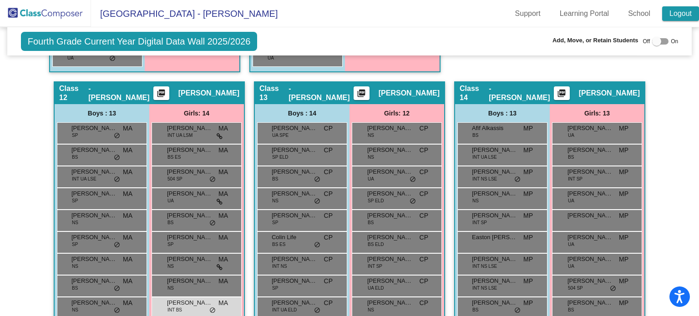
click at [673, 9] on link "Logout" at bounding box center [681, 13] width 37 height 15
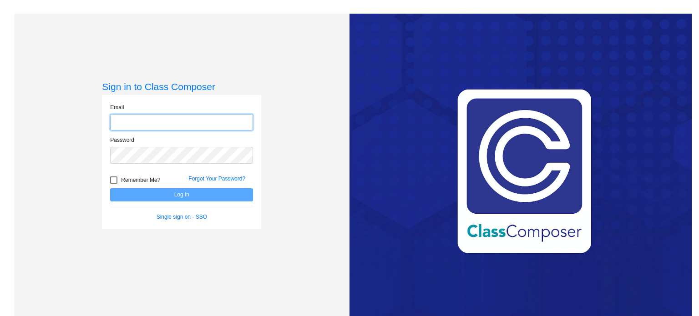
type input "[EMAIL_ADDRESS][DOMAIN_NAME]"
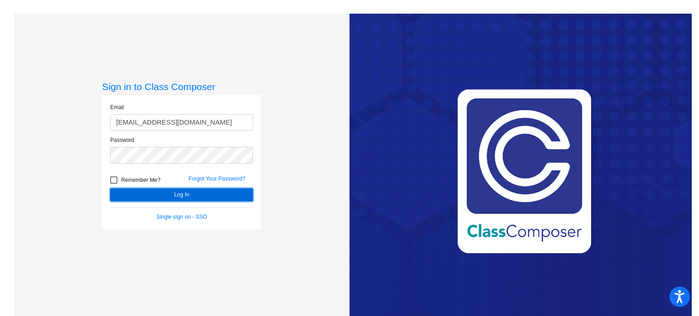
click at [176, 194] on button "Log In" at bounding box center [181, 195] width 143 height 13
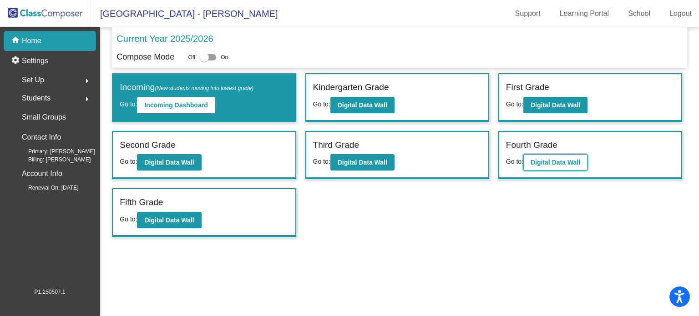
click at [556, 159] on b "Digital Data Wall" at bounding box center [556, 162] width 50 height 7
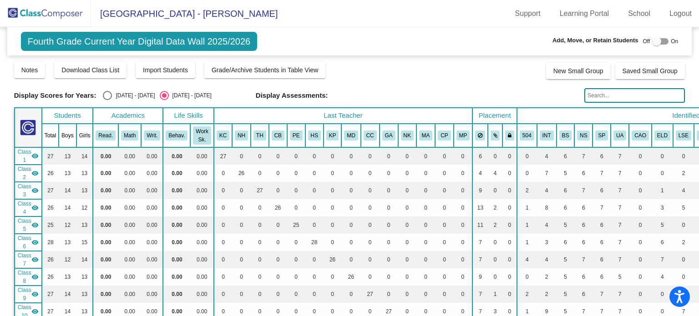
click at [604, 97] on input "text" at bounding box center [635, 95] width 101 height 15
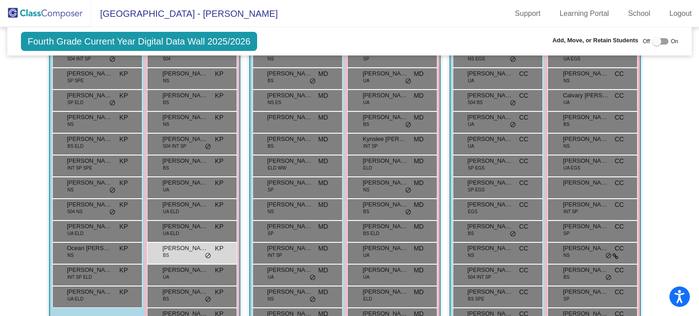
scroll to position [1187, 0]
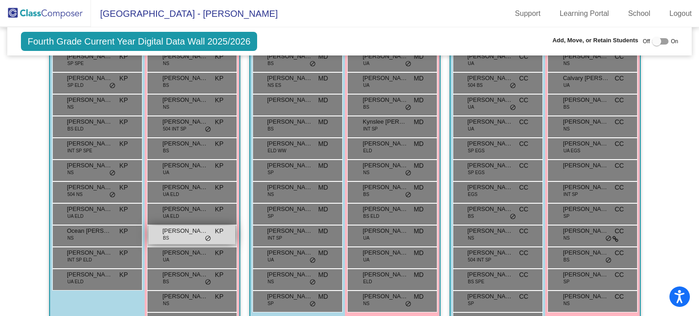
click at [165, 235] on span "BS" at bounding box center [166, 238] width 6 height 7
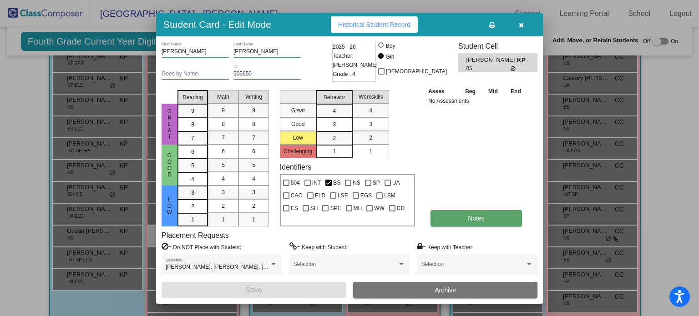
click at [471, 219] on span "Notes" at bounding box center [476, 218] width 17 height 7
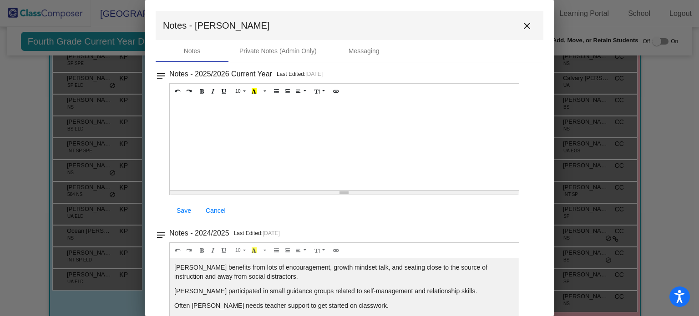
click at [471, 219] on div "10 8 9 10 11 12 14 18 24 36 Background Color Transparent Select #ffff00 Text Co…" at bounding box center [344, 152] width 350 height 138
click at [527, 25] on mat-icon "close" at bounding box center [527, 25] width 11 height 11
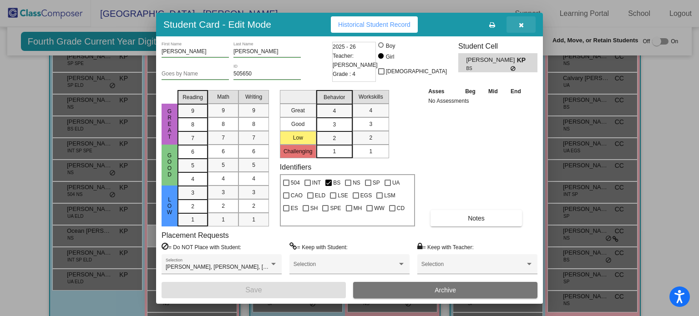
click at [522, 21] on span "button" at bounding box center [521, 24] width 5 height 7
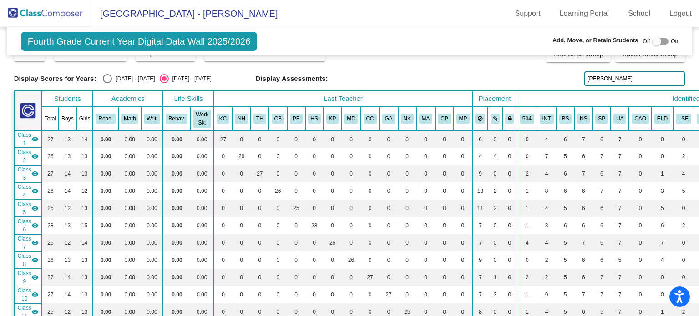
scroll to position [0, 0]
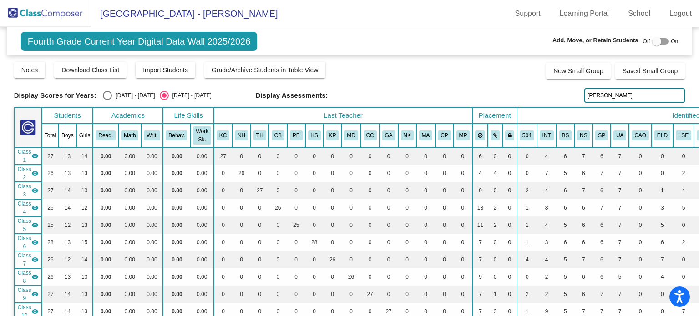
click at [626, 95] on input "[PERSON_NAME]" at bounding box center [635, 95] width 101 height 15
type input "a"
click at [611, 92] on input "[PERSON_NAME]" at bounding box center [635, 95] width 101 height 15
type input "r"
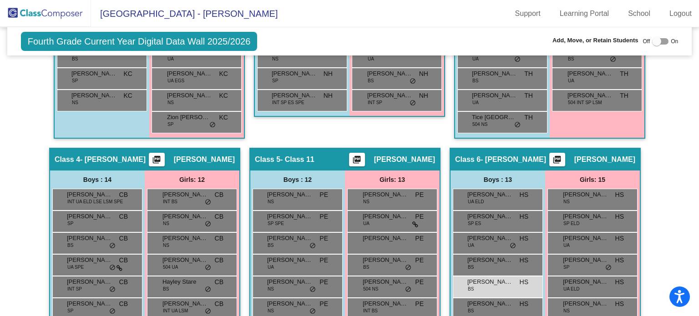
scroll to position [709, 0]
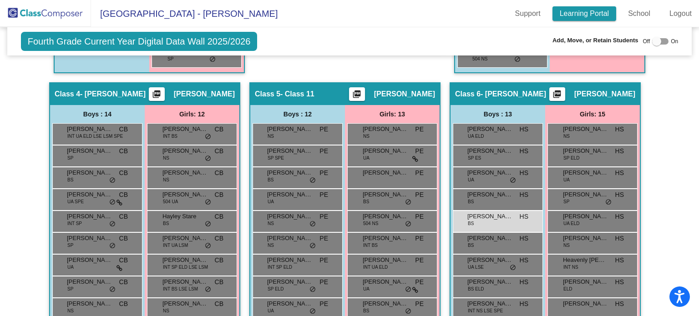
type input "[PERSON_NAME]"
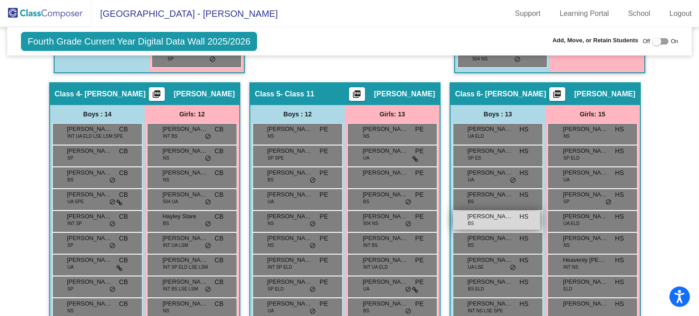
click at [468, 214] on span "[PERSON_NAME]" at bounding box center [491, 216] width 46 height 9
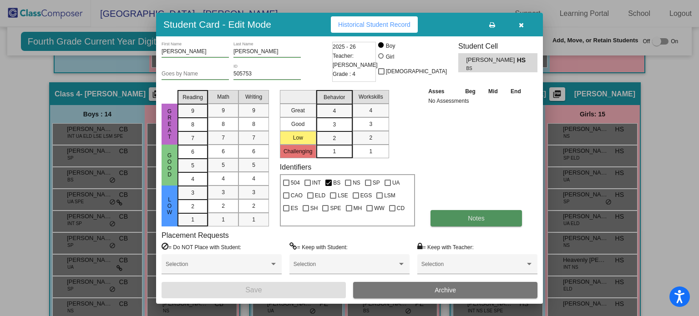
click at [467, 214] on button "Notes" at bounding box center [477, 218] width 92 height 16
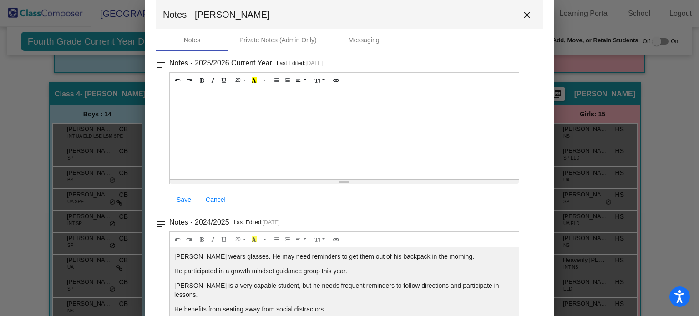
scroll to position [11, 0]
click at [216, 101] on div at bounding box center [344, 133] width 349 height 91
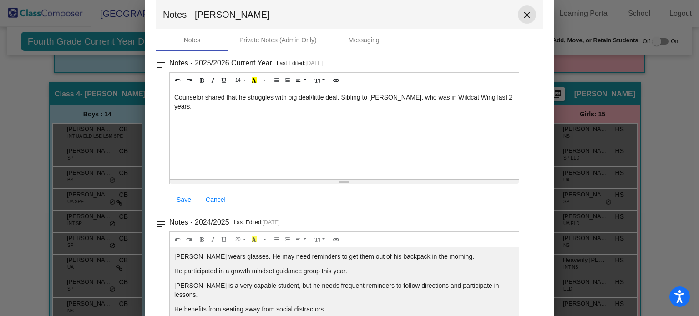
click at [522, 14] on mat-icon "close" at bounding box center [527, 15] width 11 height 11
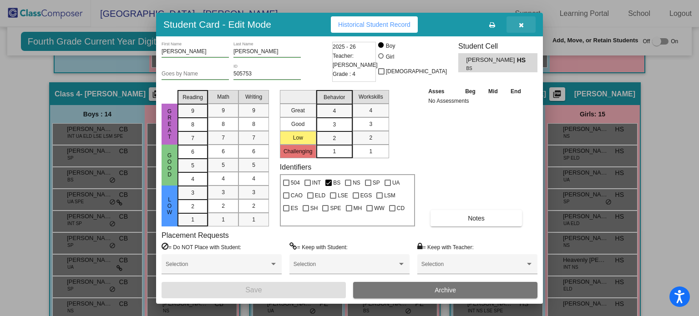
click at [521, 25] on icon "button" at bounding box center [521, 25] width 5 height 6
